Goal: Information Seeking & Learning: Learn about a topic

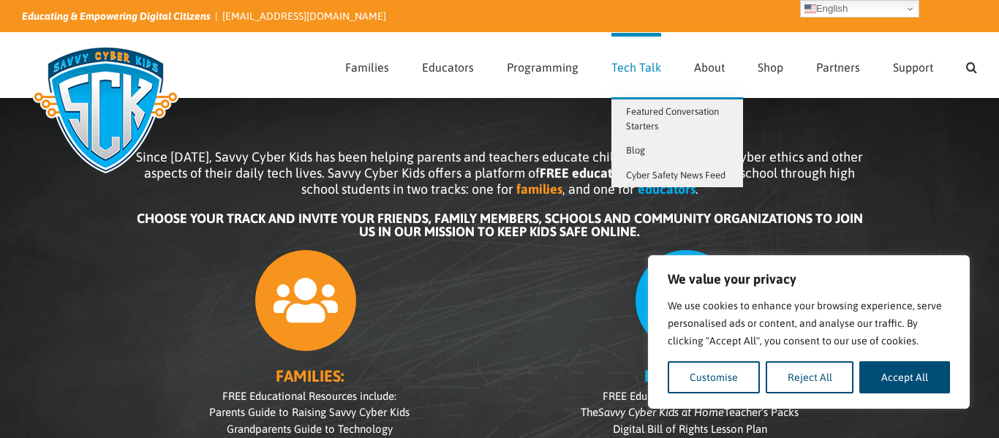
click at [634, 62] on span "Tech Talk" at bounding box center [637, 67] width 50 height 12
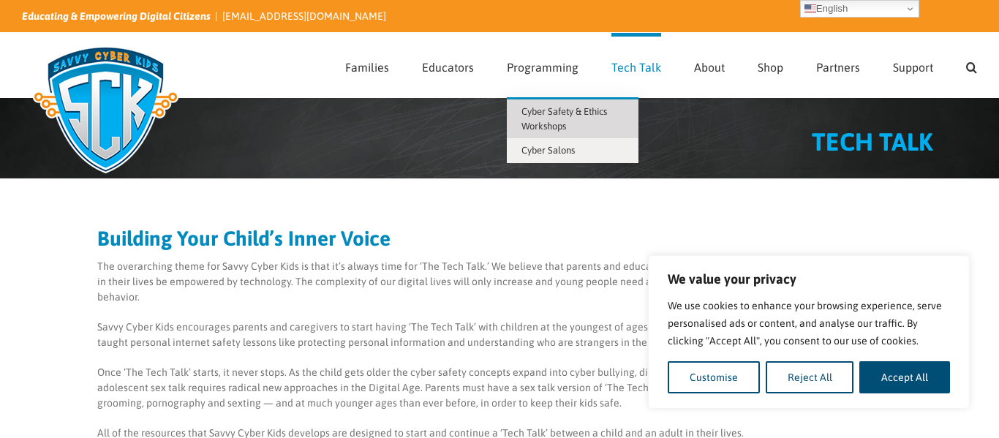
click at [552, 127] on span "Cyber Safety & Ethics Workshops" at bounding box center [565, 119] width 86 height 26
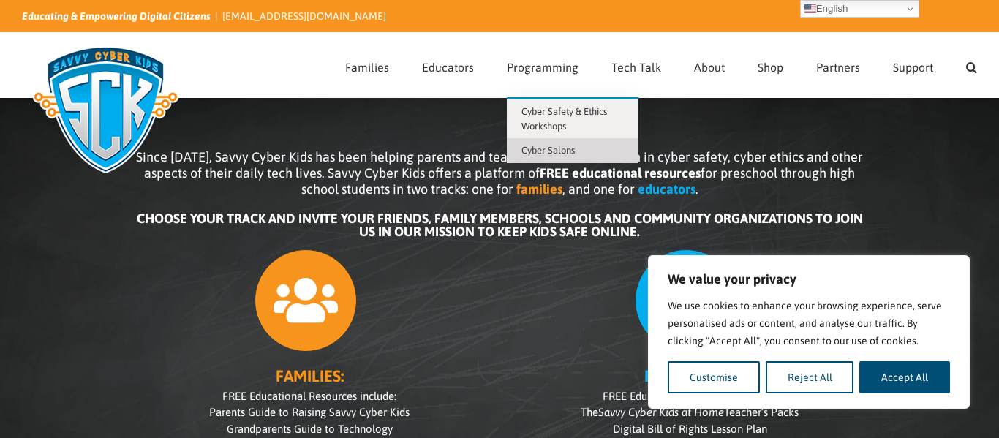
click at [564, 154] on span "Cyber Salons" at bounding box center [548, 150] width 53 height 11
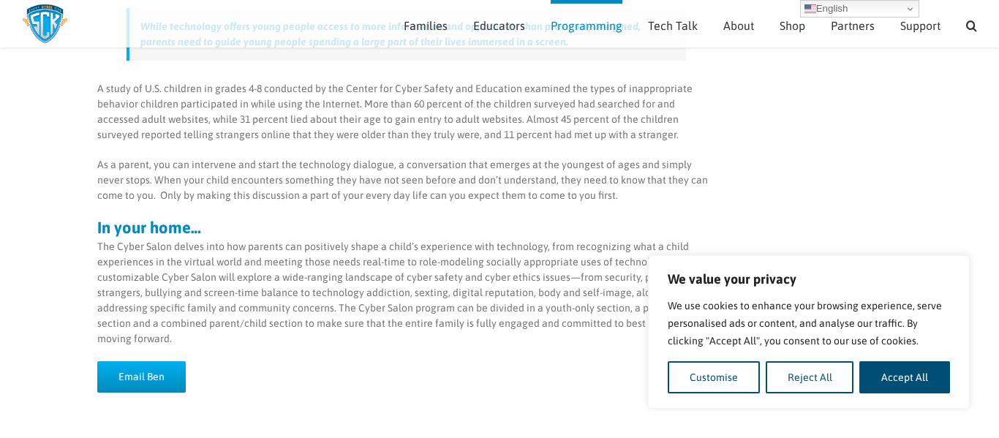
scroll to position [301, 0]
click at [351, 102] on p "A study of U.S. children in grades 4-8 conducted by the Center for Cyber Safety…" at bounding box center [406, 110] width 618 height 61
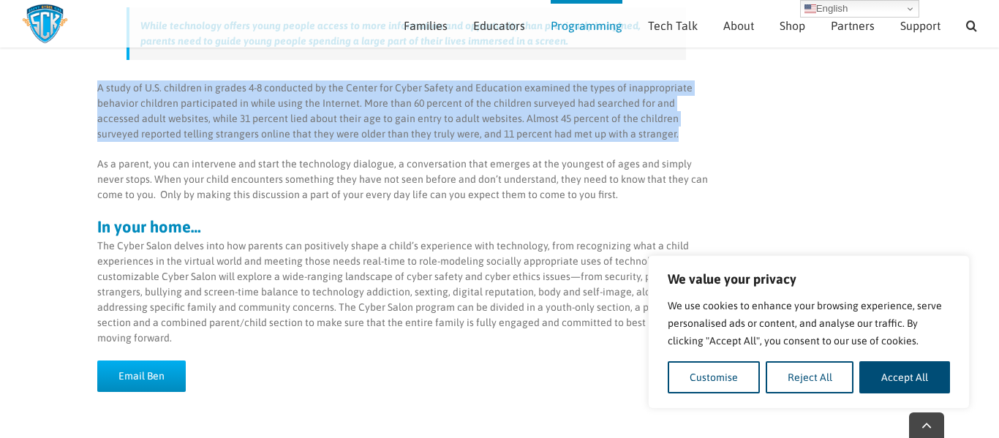
drag, startPoint x: 97, startPoint y: 84, endPoint x: 599, endPoint y: 133, distance: 503.6
click at [599, 133] on p "A study of U.S. children in grades 4-8 conducted by the Center for Cyber Safety…" at bounding box center [406, 110] width 618 height 61
copy p "A study of U.S. children in grades 4-8 conducted by the Center for Cyber Safety…"
